Goal: Book appointment/travel/reservation

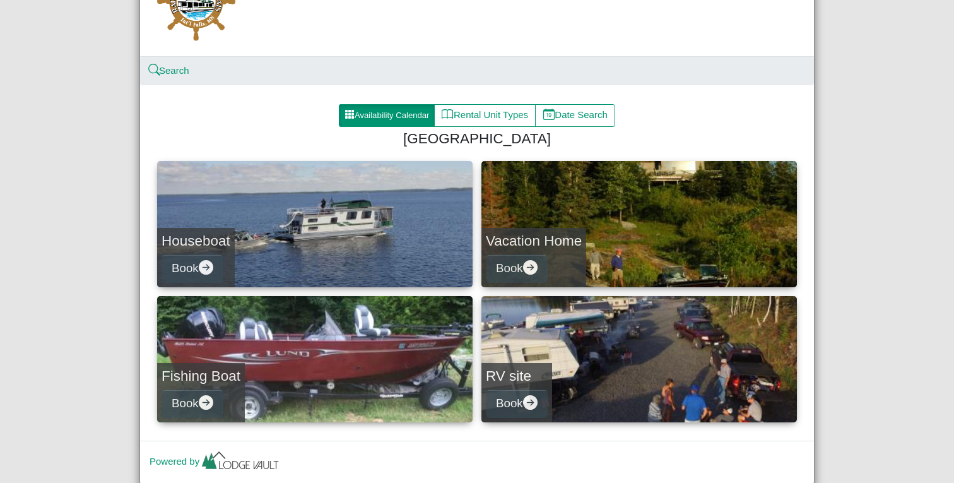
scroll to position [120, 0]
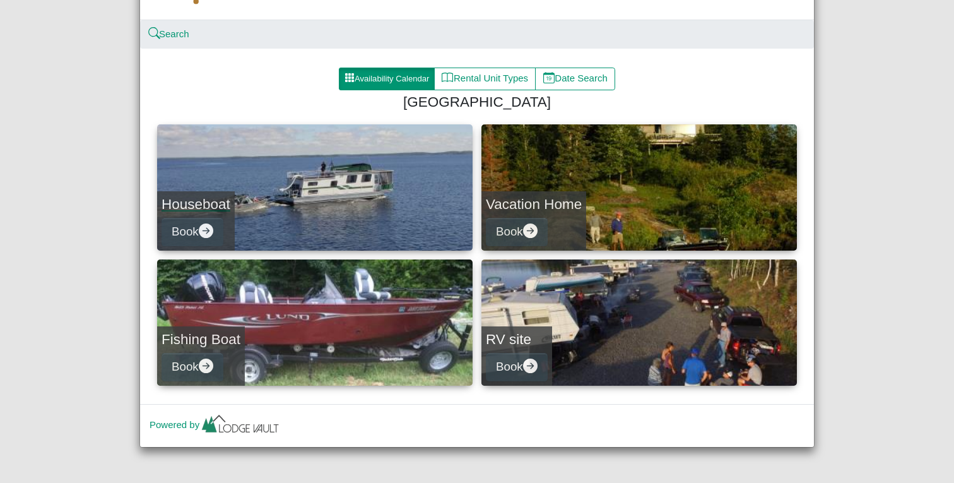
click at [299, 212] on link "Houseboat Book" at bounding box center [314, 187] width 315 height 126
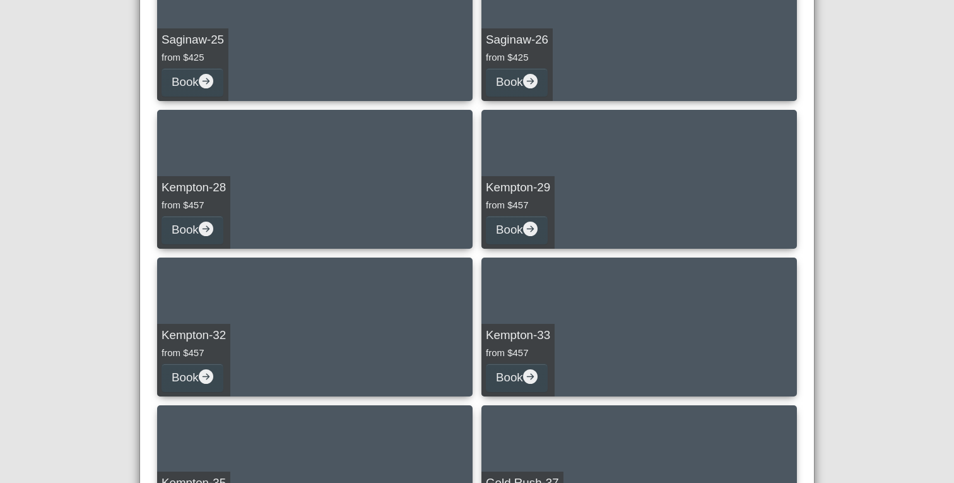
scroll to position [1161, 0]
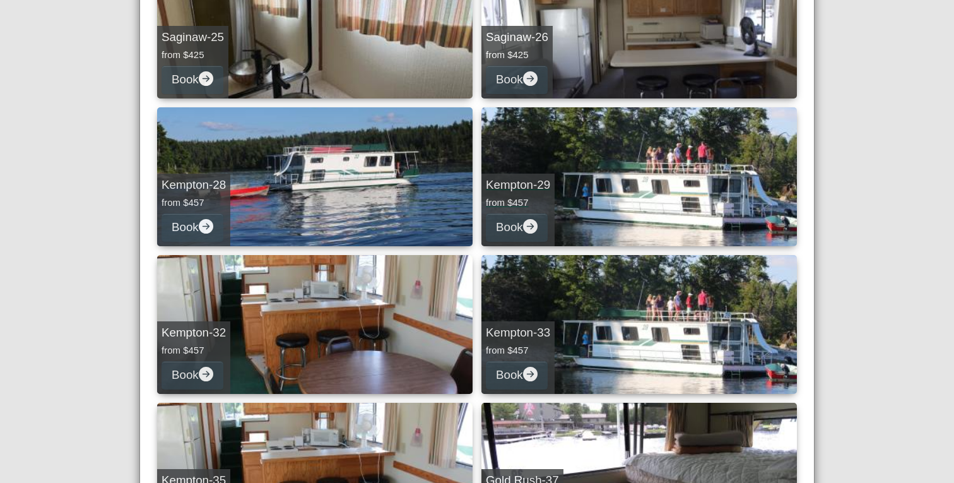
click at [673, 192] on link "Kempton-29 from $457 Book" at bounding box center [638, 176] width 315 height 139
select select "*"
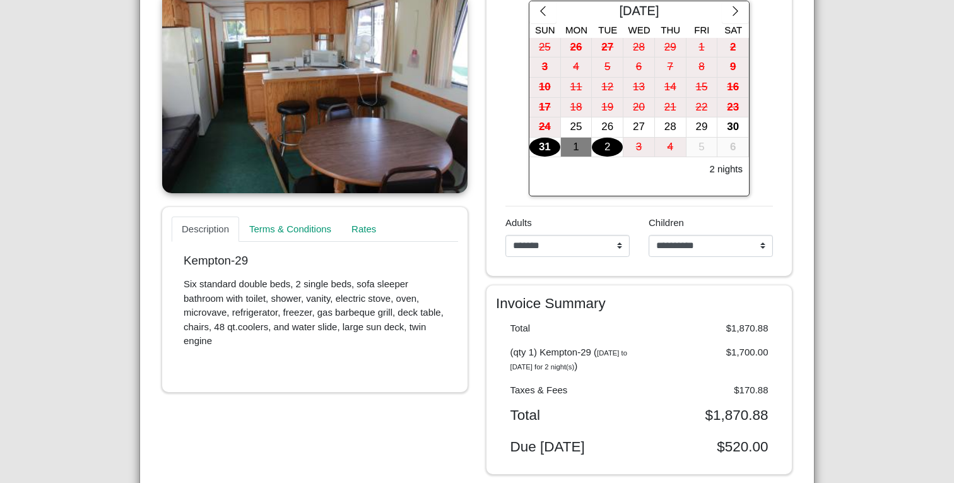
scroll to position [273, 0]
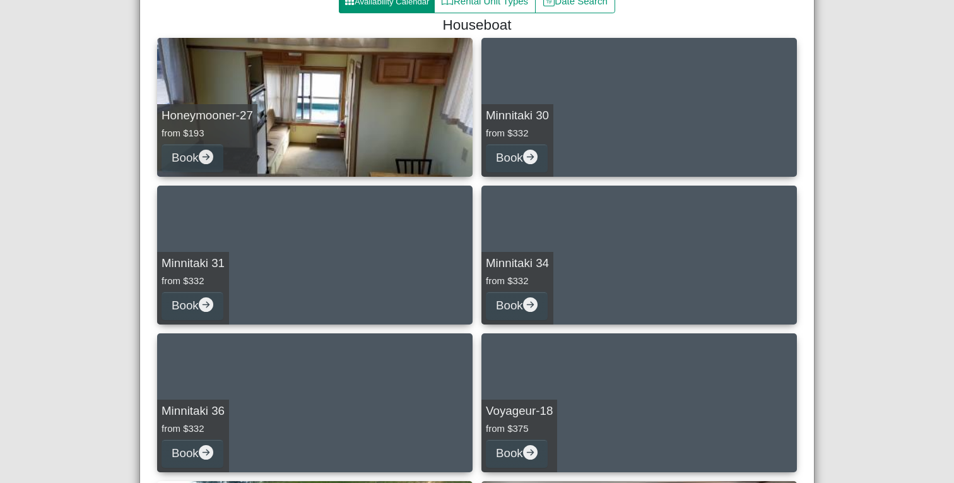
scroll to position [201, 0]
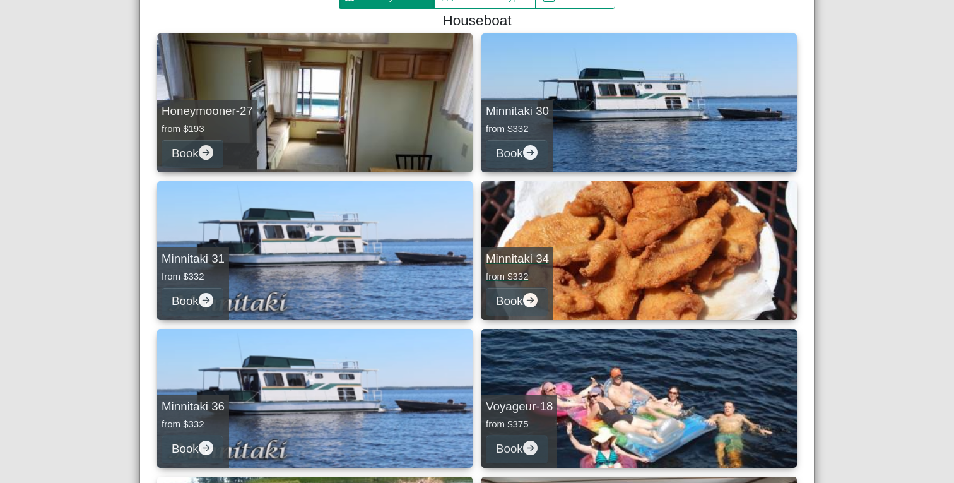
click at [642, 206] on link "Minnitaki 34 from $332 Book" at bounding box center [638, 250] width 315 height 139
select select "*"
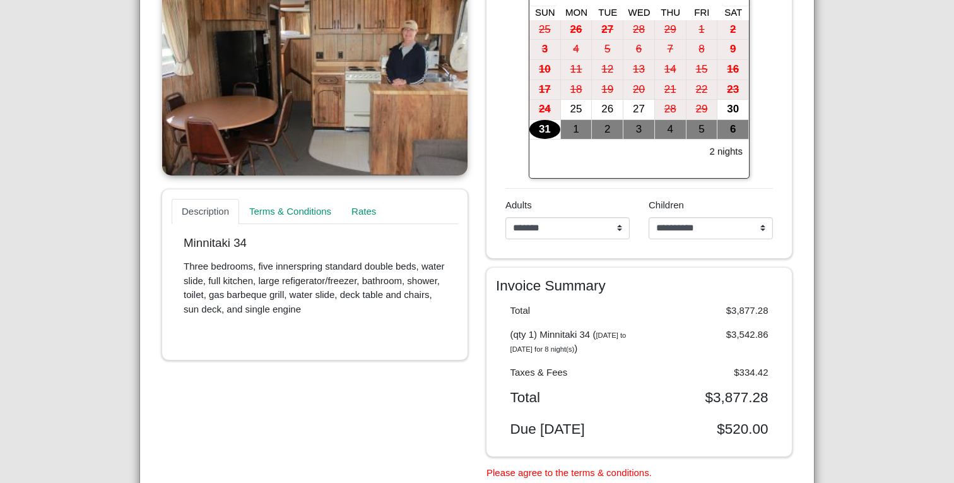
scroll to position [317, 0]
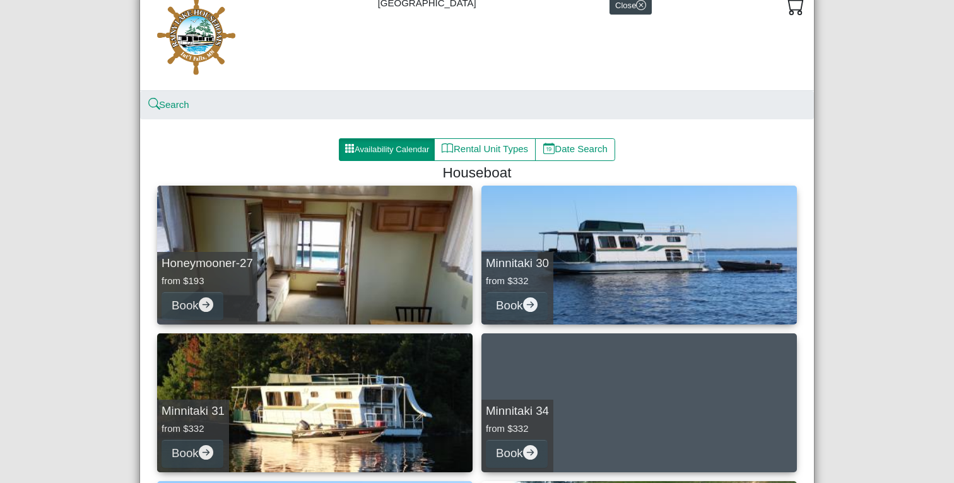
scroll to position [239, 0]
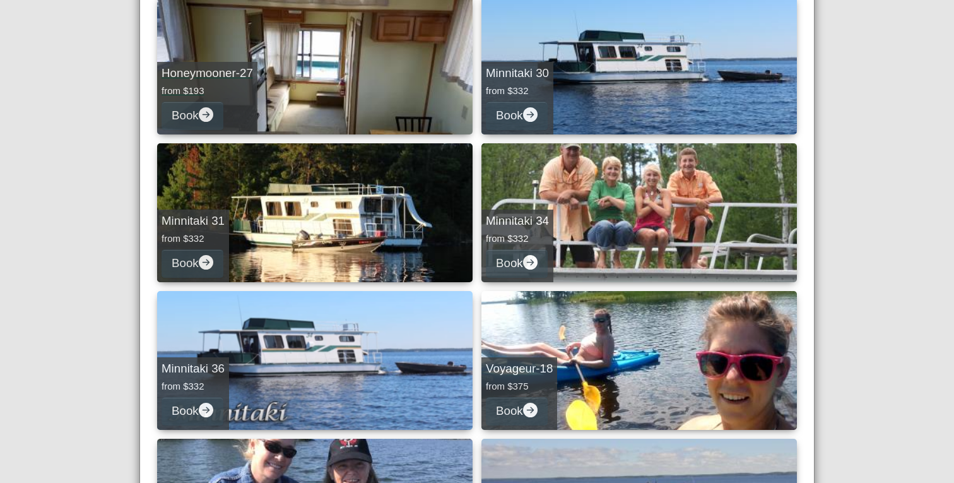
click at [318, 91] on link "Honeymooner-27 from $193 Book" at bounding box center [314, 65] width 315 height 139
select select "*"
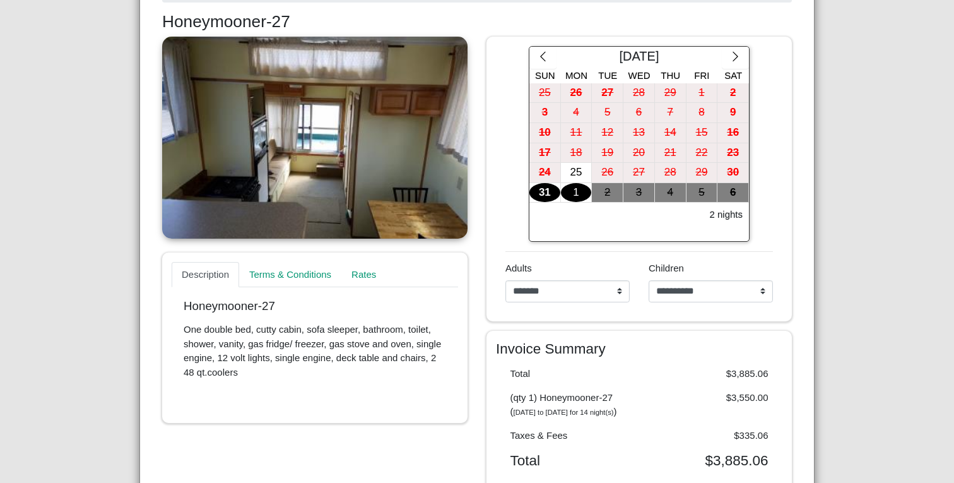
click at [571, 192] on div "1" at bounding box center [576, 193] width 31 height 20
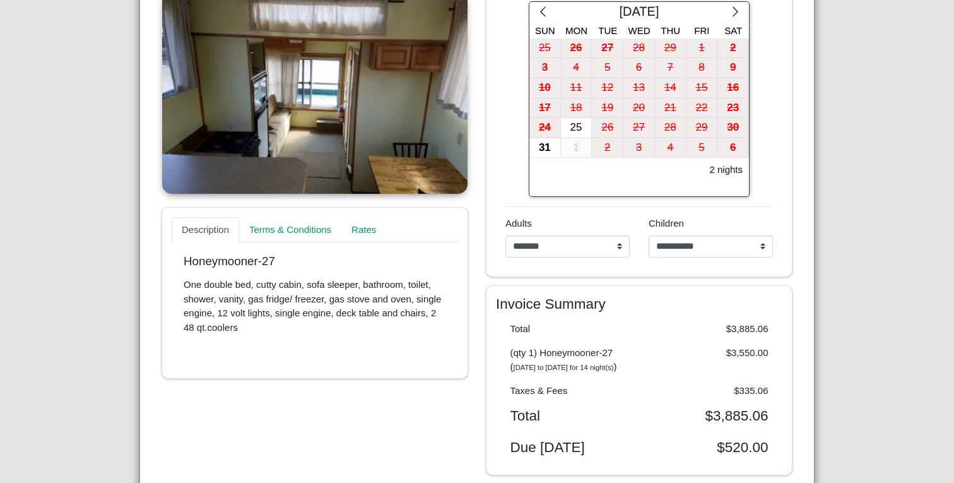
scroll to position [285, 0]
